Goal: Task Accomplishment & Management: Use online tool/utility

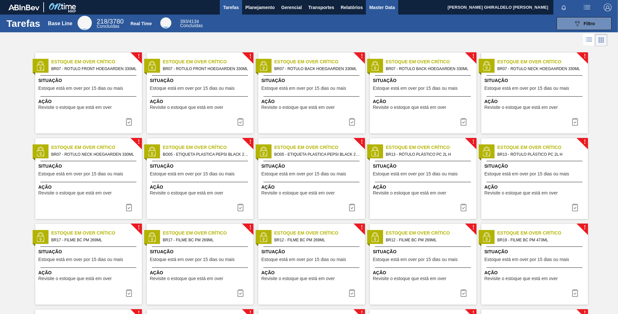
click at [380, 7] on span "Master Data" at bounding box center [382, 8] width 26 height 8
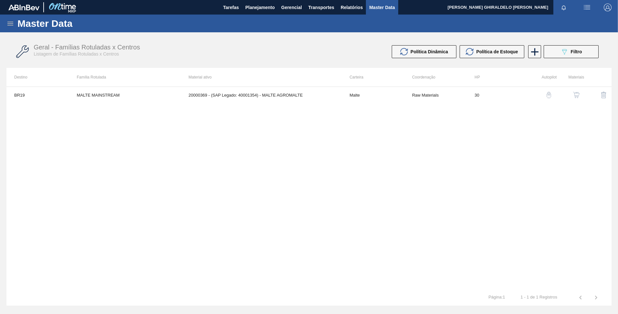
click at [9, 25] on icon at bounding box center [10, 24] width 8 height 8
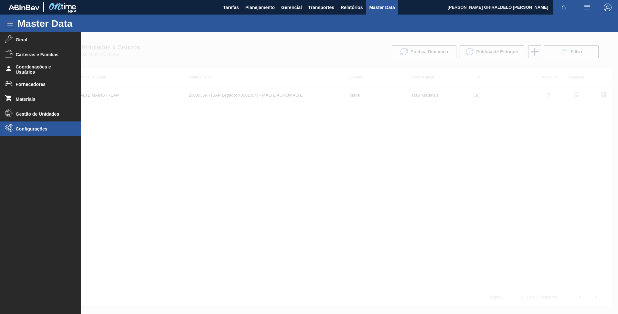
click at [29, 133] on li "Configurações" at bounding box center [40, 129] width 81 height 15
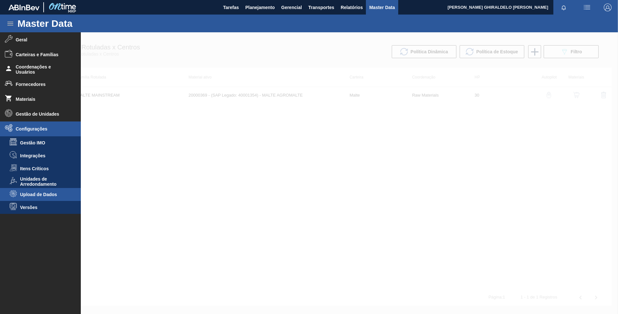
click at [46, 192] on span "Upload de Dados" at bounding box center [45, 194] width 50 height 5
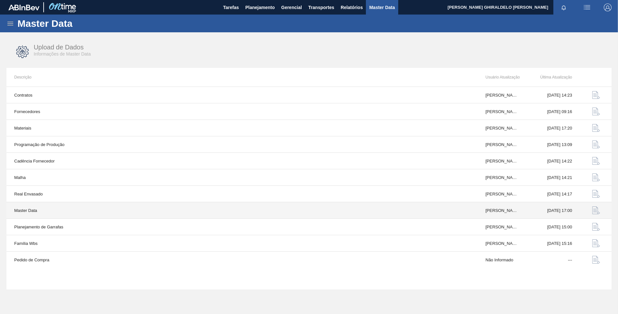
click at [595, 210] on img "button" at bounding box center [596, 211] width 8 height 8
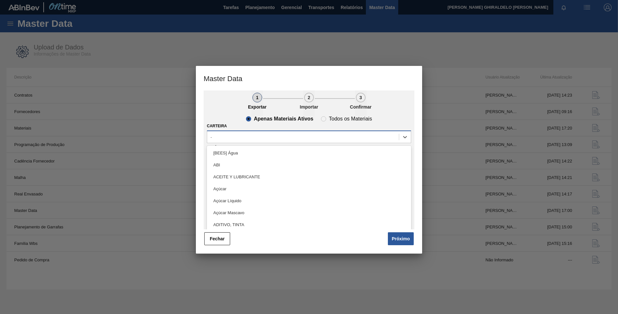
click at [340, 137] on div "-" at bounding box center [303, 137] width 192 height 9
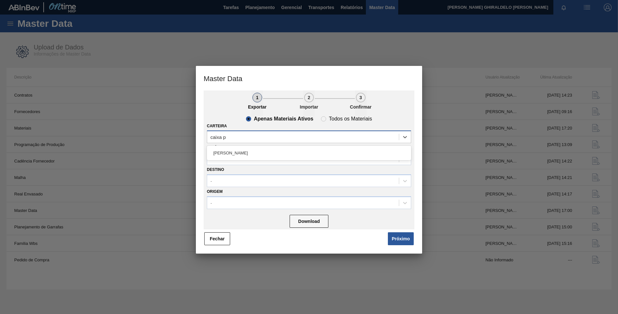
type input "caixa pa"
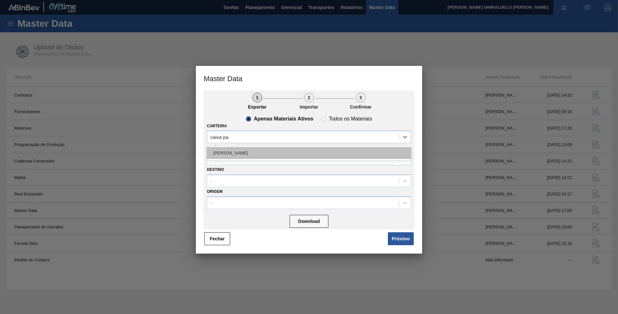
click at [321, 151] on div "[PERSON_NAME]" at bounding box center [309, 153] width 204 height 12
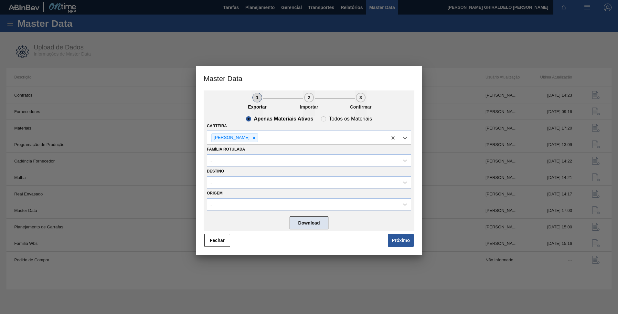
click at [311, 225] on button "Download" at bounding box center [309, 223] width 39 height 13
click at [400, 243] on button "Próximo" at bounding box center [401, 240] width 26 height 13
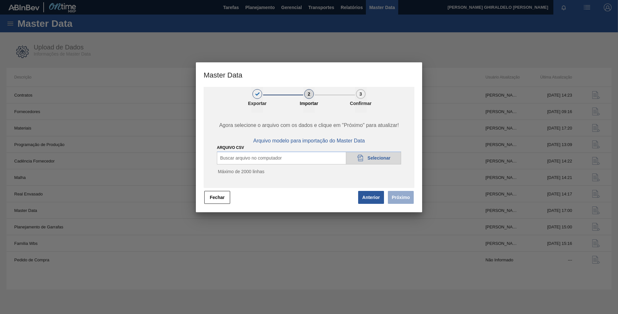
click at [377, 159] on span "Selecionar" at bounding box center [379, 157] width 23 height 5
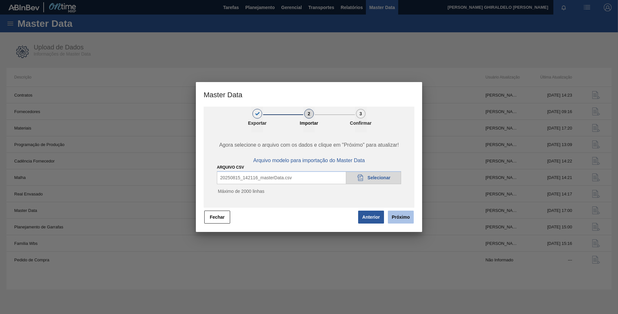
click at [407, 218] on button "Próximo" at bounding box center [401, 217] width 26 height 13
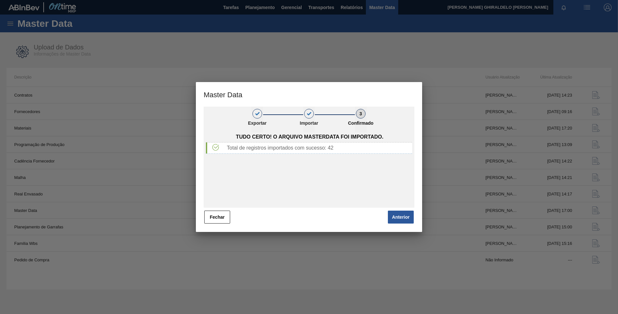
click at [218, 213] on button "Fechar" at bounding box center [217, 217] width 26 height 13
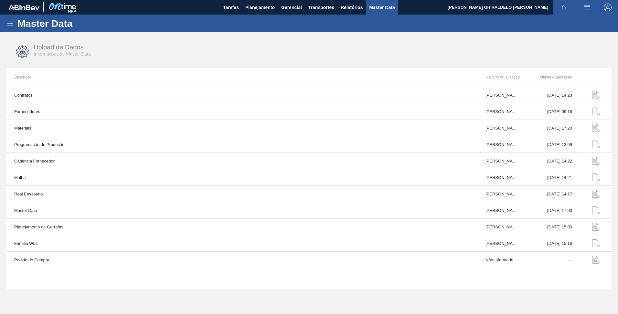
click at [8, 27] on icon at bounding box center [10, 24] width 8 height 8
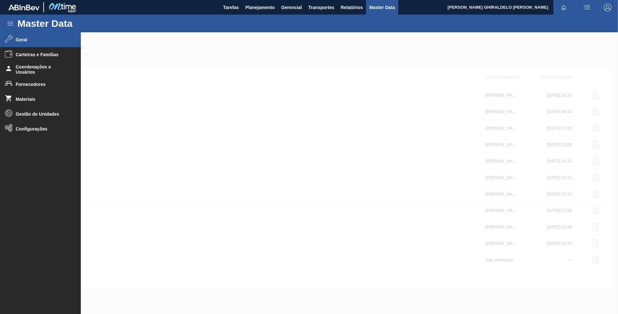
click at [37, 38] on span "Geral" at bounding box center [42, 39] width 53 height 5
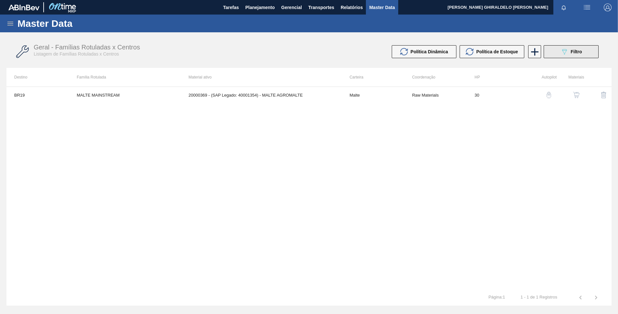
click at [569, 55] on div "089F7B8B-B2A5-4AFE-B5C0-19BA573D28AC Filtro" at bounding box center [571, 52] width 22 height 8
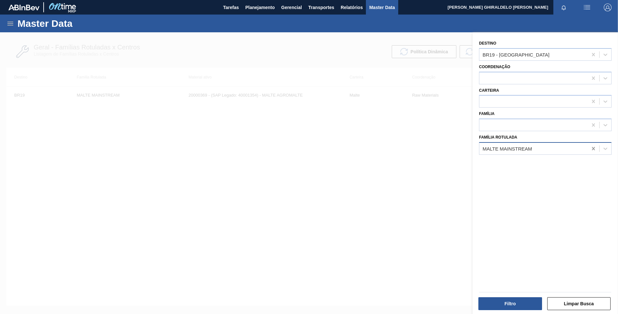
click at [594, 145] on icon at bounding box center [593, 148] width 6 height 6
click at [535, 129] on div at bounding box center [533, 125] width 108 height 9
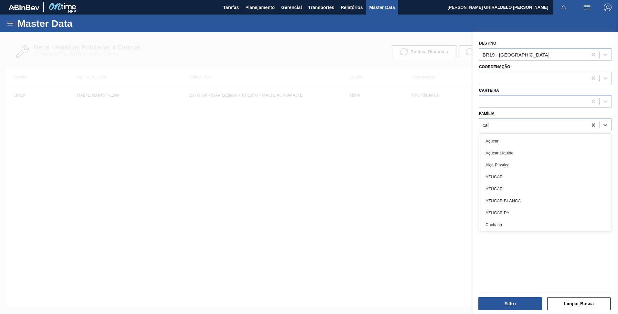
type input "caix"
click at [523, 162] on div "[PERSON_NAME]" at bounding box center [545, 165] width 133 height 12
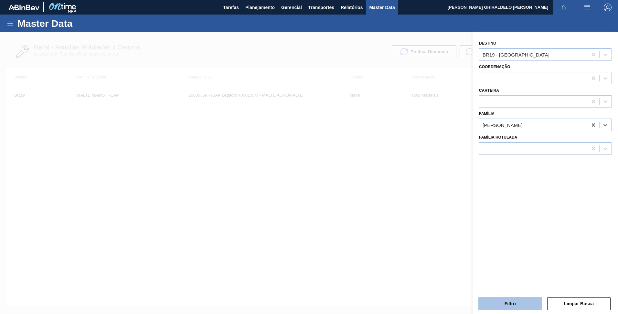
click at [513, 300] on button "Filtro" at bounding box center [510, 303] width 64 height 13
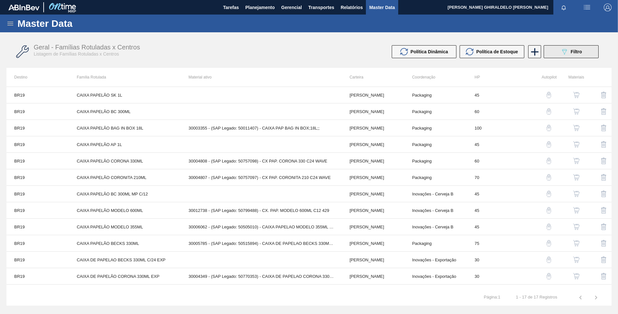
click at [581, 49] on span "Filtro" at bounding box center [576, 51] width 11 height 5
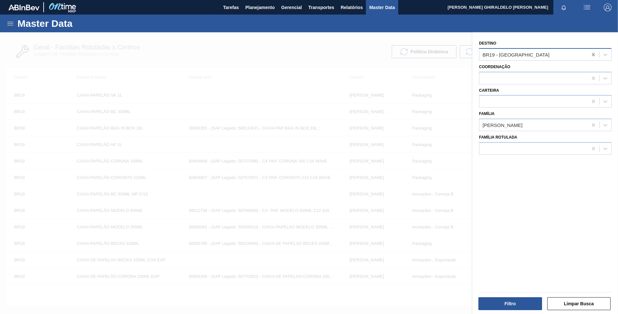
click at [590, 55] on icon at bounding box center [593, 54] width 6 height 6
click at [584, 83] on div at bounding box center [545, 78] width 133 height 13
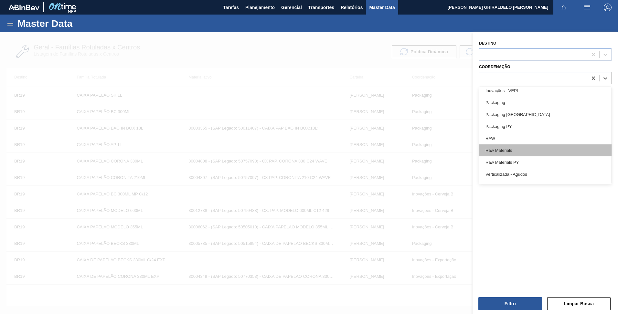
scroll to position [215, 0]
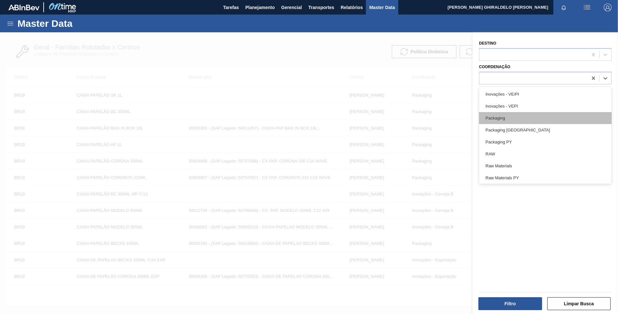
click at [501, 120] on div "Packaging" at bounding box center [545, 118] width 133 height 12
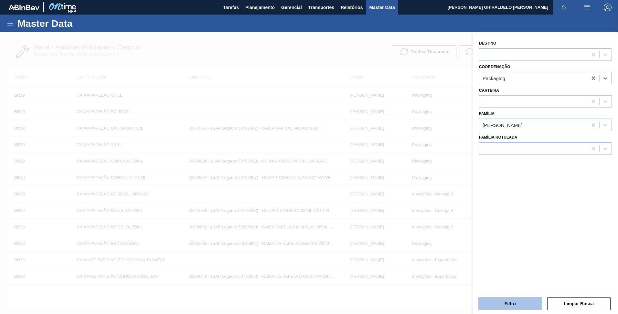
click at [505, 307] on button "Filtro" at bounding box center [510, 303] width 64 height 13
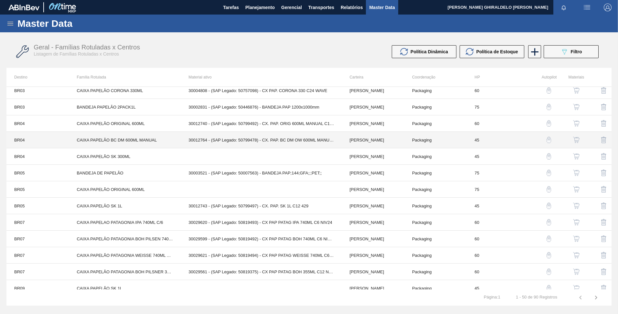
scroll to position [0, 0]
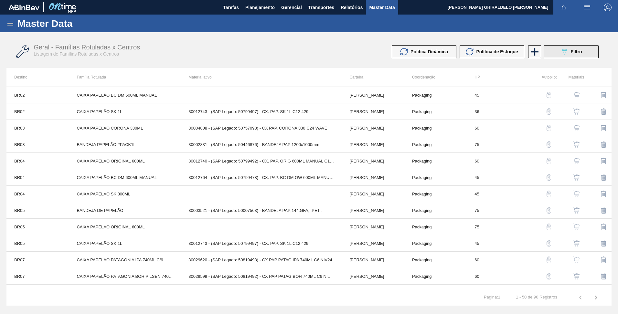
click at [571, 55] on div "089F7B8B-B2A5-4AFE-B5C0-19BA573D28AC Filtro" at bounding box center [571, 52] width 22 height 8
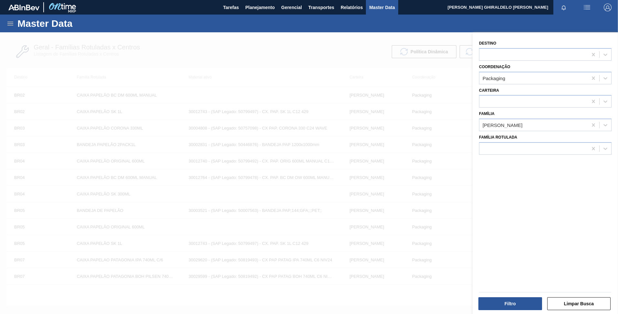
click at [306, 65] on div at bounding box center [309, 189] width 618 height 314
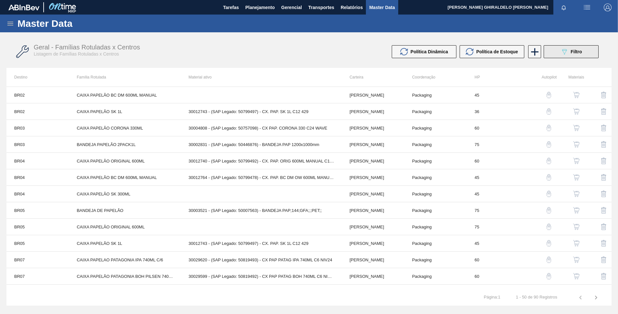
click at [561, 54] on icon "089F7B8B-B2A5-4AFE-B5C0-19BA573D28AC" at bounding box center [564, 52] width 8 height 8
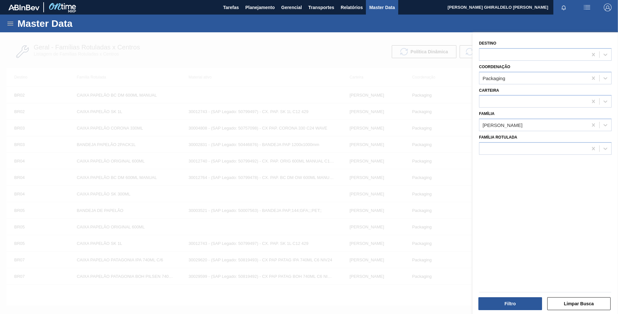
click at [318, 64] on div at bounding box center [309, 189] width 618 height 314
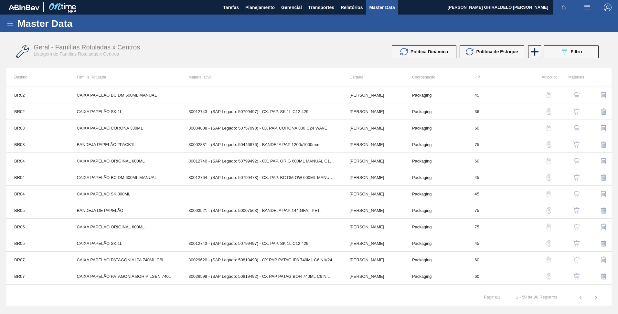
click at [547, 113] on img "button" at bounding box center [549, 111] width 6 height 6
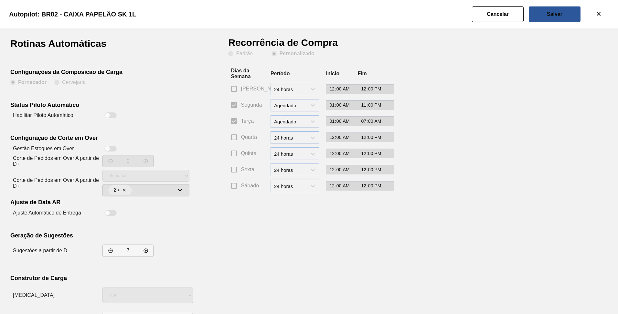
click at [113, 115] on div at bounding box center [110, 115] width 12 height 6
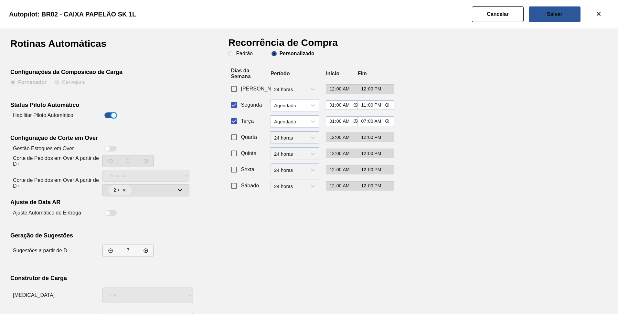
click at [113, 115] on div at bounding box center [113, 115] width 5 height 5
checkbox input "false"
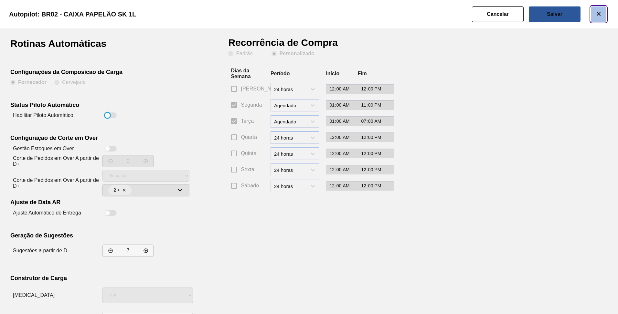
click at [600, 16] on icon "botão de ícone" at bounding box center [599, 14] width 8 height 8
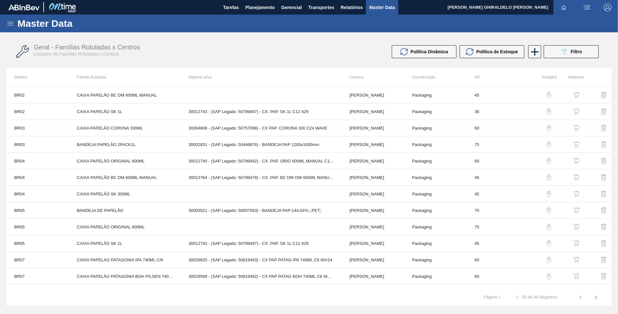
click at [15, 28] on div "Master Data" at bounding box center [309, 24] width 618 height 18
click at [11, 19] on div "Master Data" at bounding box center [309, 24] width 618 height 18
click at [10, 24] on icon at bounding box center [10, 24] width 8 height 8
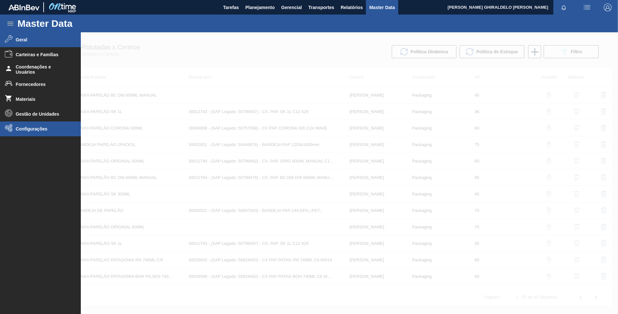
click at [25, 128] on span "Configurações" at bounding box center [42, 128] width 53 height 5
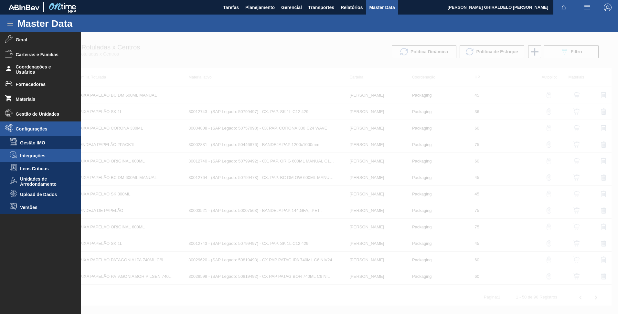
click at [50, 157] on span "Integrações" at bounding box center [45, 155] width 50 height 5
